Goal: Communication & Community: Answer question/provide support

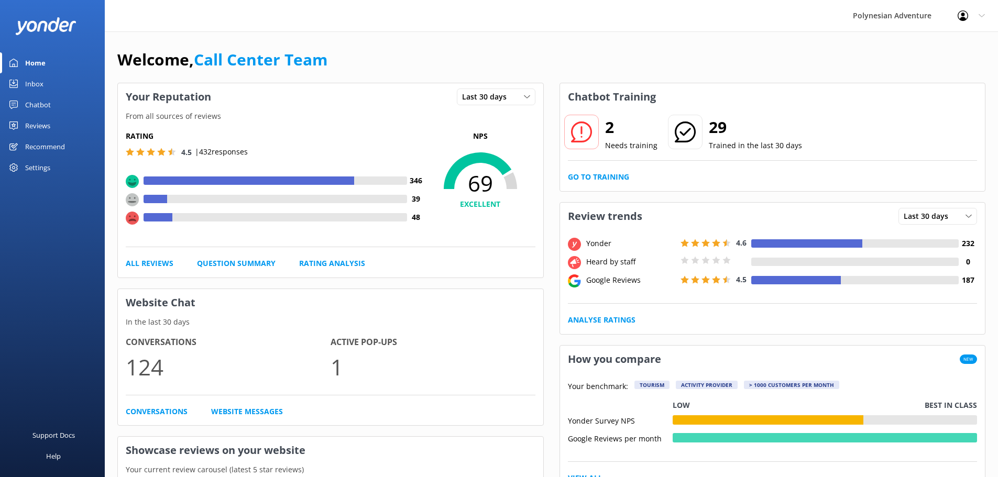
click at [354, 350] on p "1" at bounding box center [433, 366] width 205 height 35
click at [356, 338] on h4 "Active Pop-ups" at bounding box center [433, 343] width 205 height 14
click at [167, 410] on link "Conversations" at bounding box center [157, 412] width 62 height 12
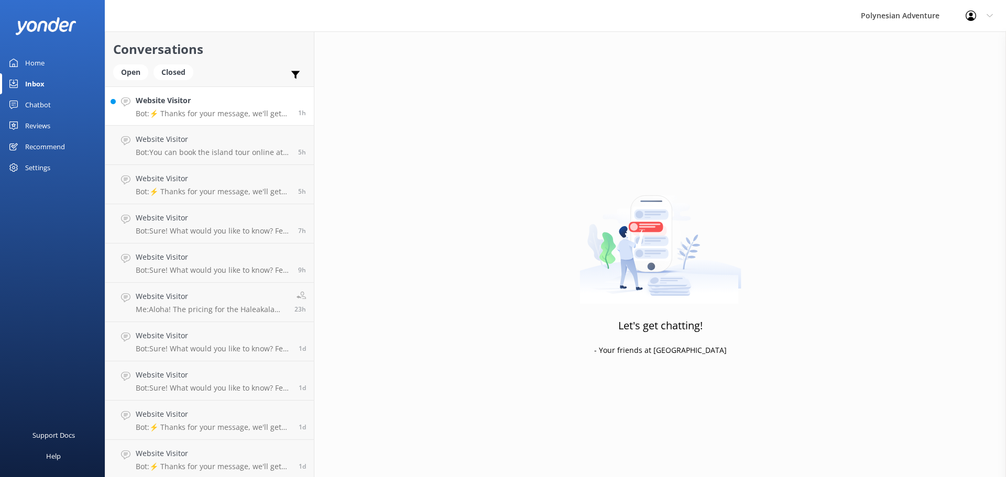
click at [197, 104] on h4 "Website Visitor" at bounding box center [213, 101] width 155 height 12
